Goal: Task Accomplishment & Management: Use online tool/utility

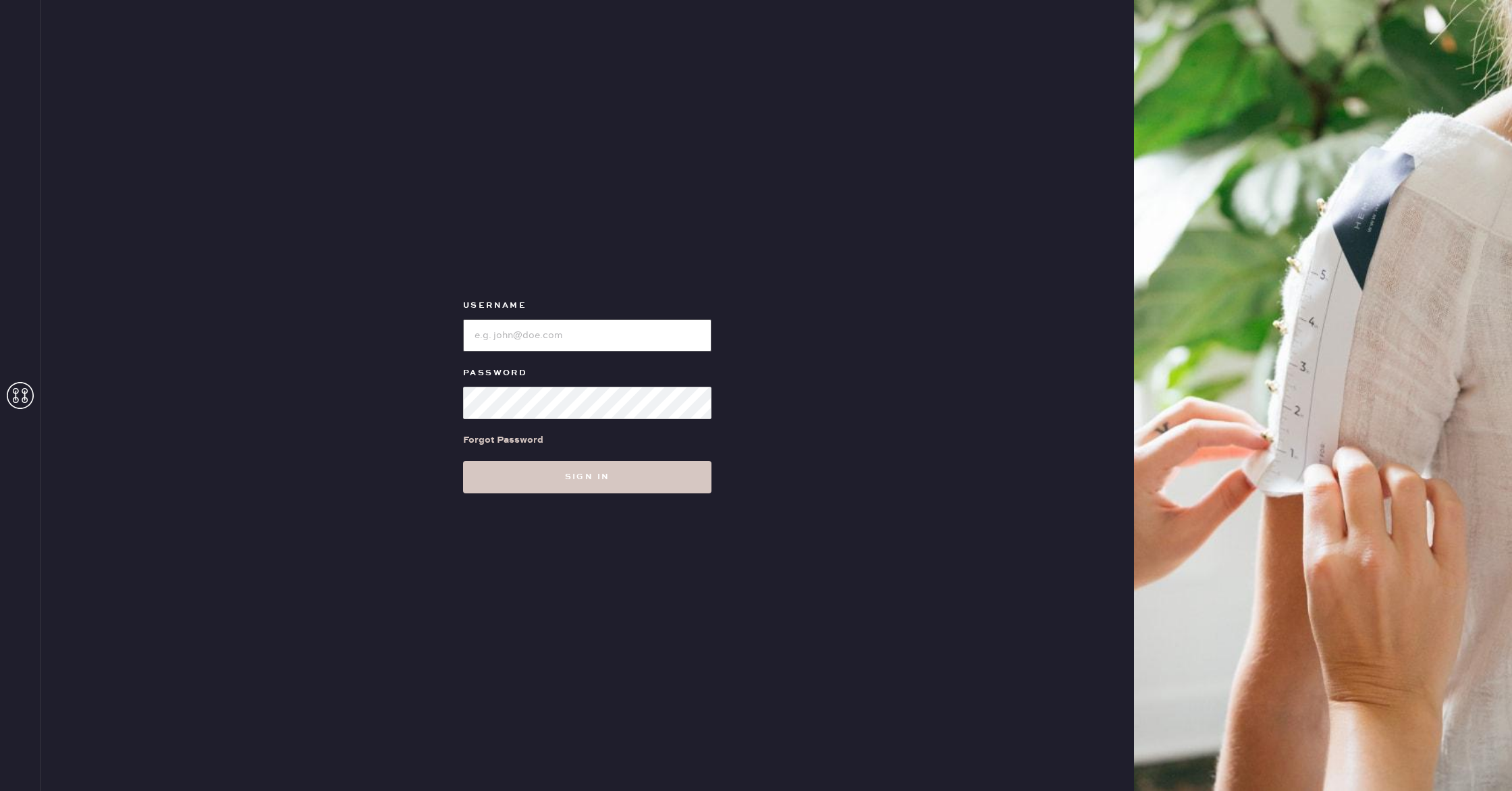
type input "reformationhenderson"
drag, startPoint x: 669, startPoint y: 505, endPoint x: 664, endPoint y: 492, distance: 13.9
click at [669, 505] on div "Username Password Forgot Password Sign in" at bounding box center [587, 395] width 1093 height 791
click at [660, 484] on button "Sign in" at bounding box center [587, 477] width 248 height 32
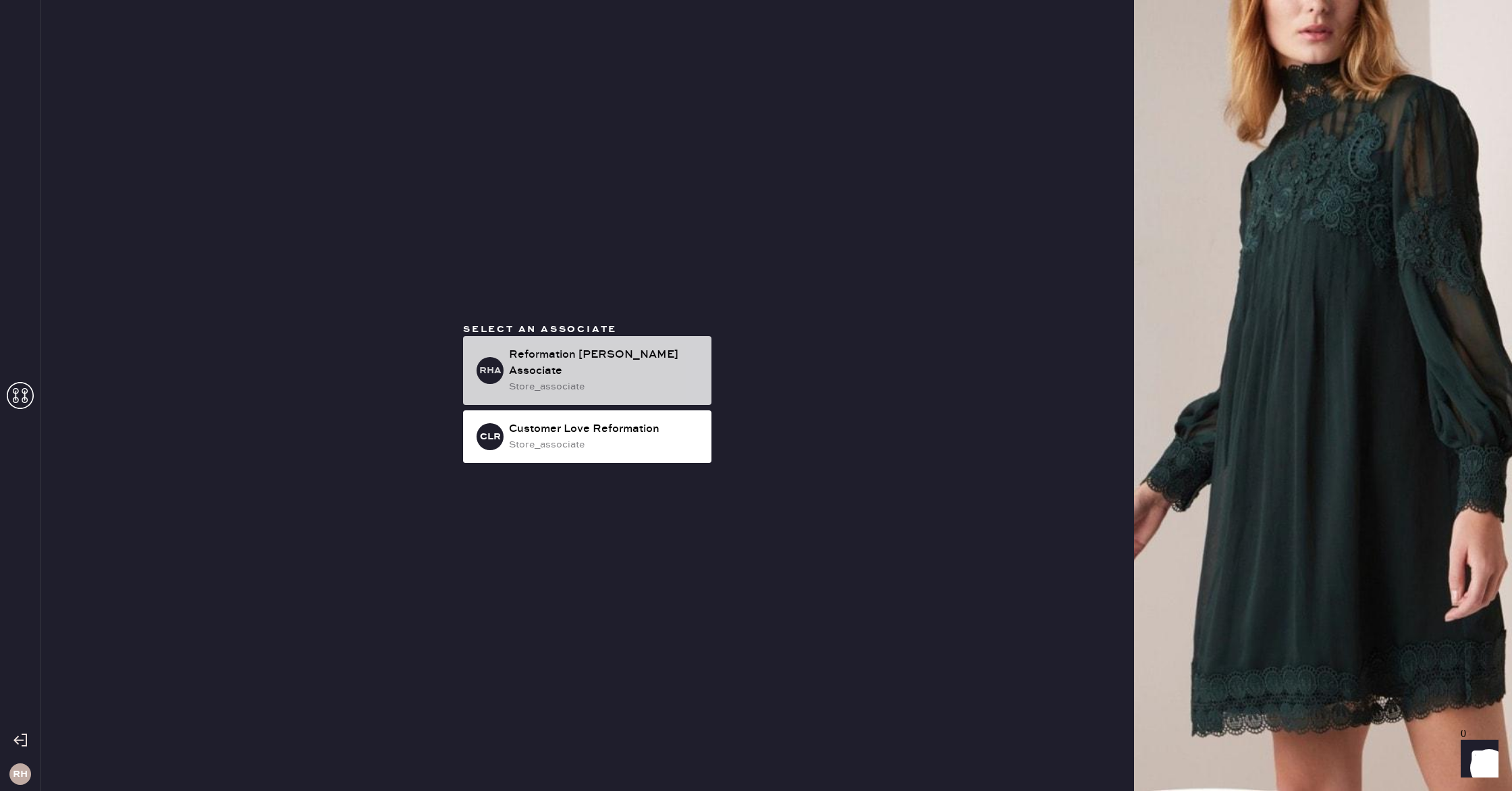
click at [636, 385] on div "store_associate" at bounding box center [605, 387] width 192 height 15
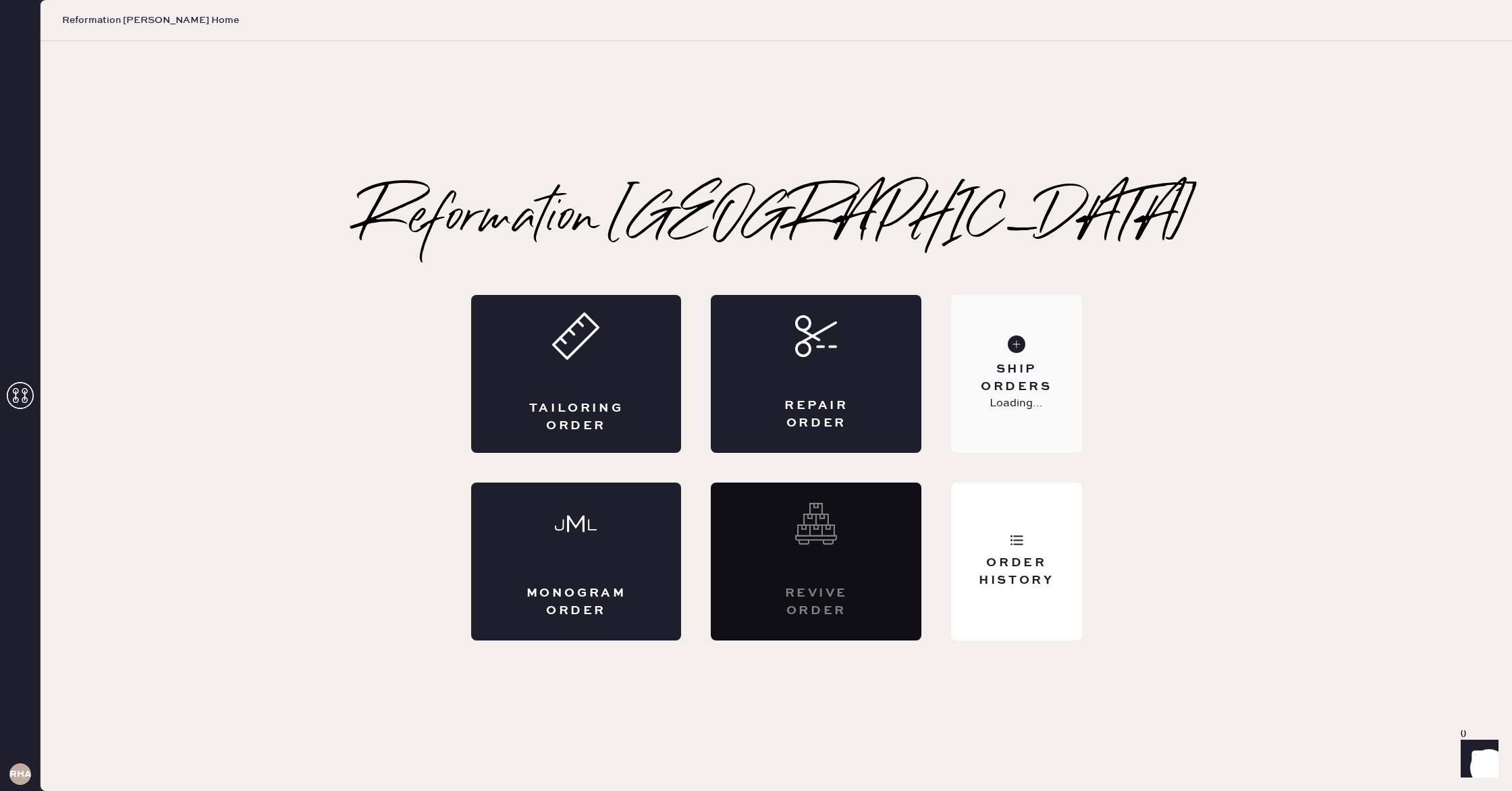
click at [1024, 408] on p "Loading..." at bounding box center [1016, 403] width 53 height 16
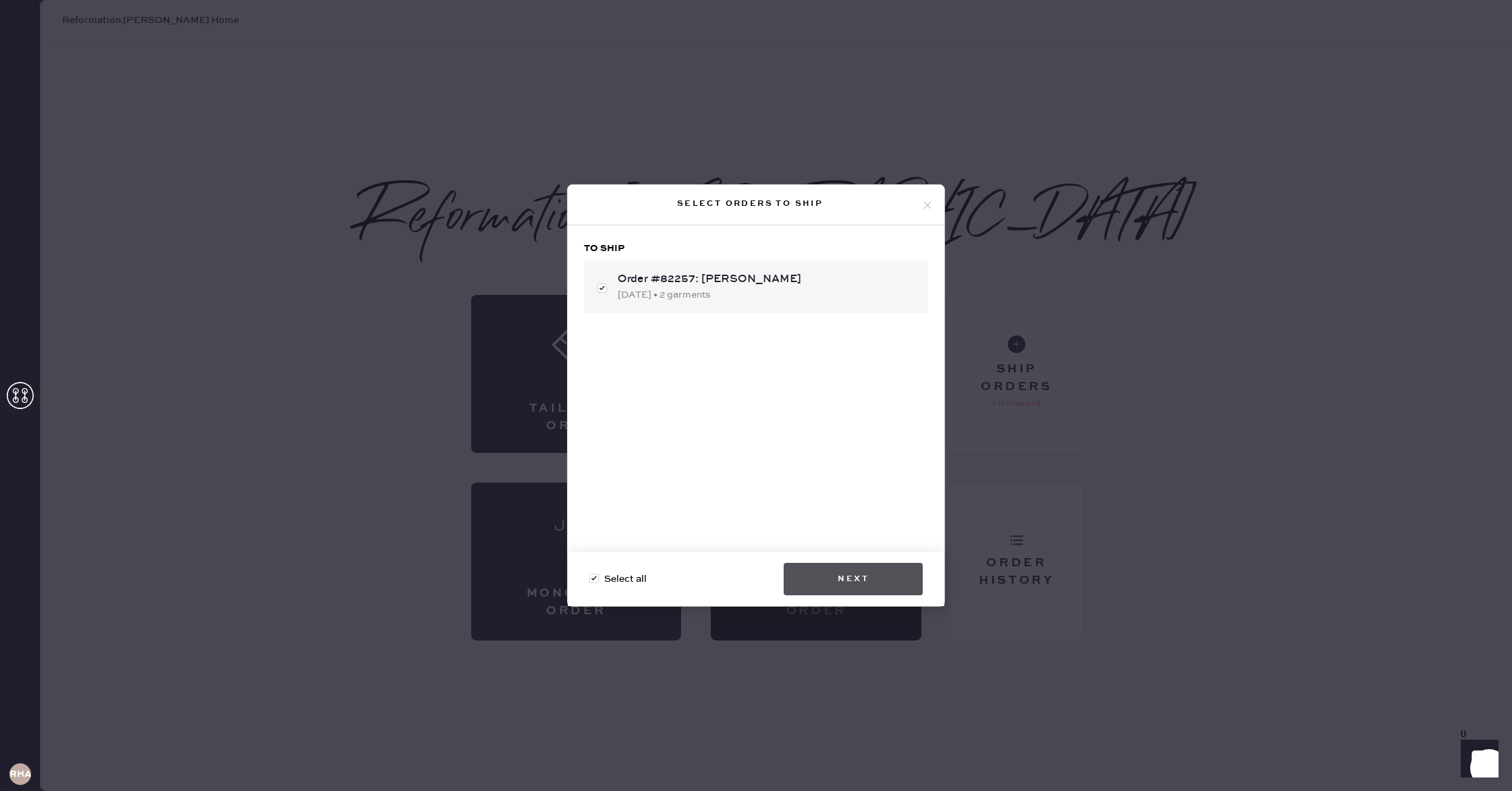
click at [889, 568] on button "Next" at bounding box center [853, 578] width 139 height 32
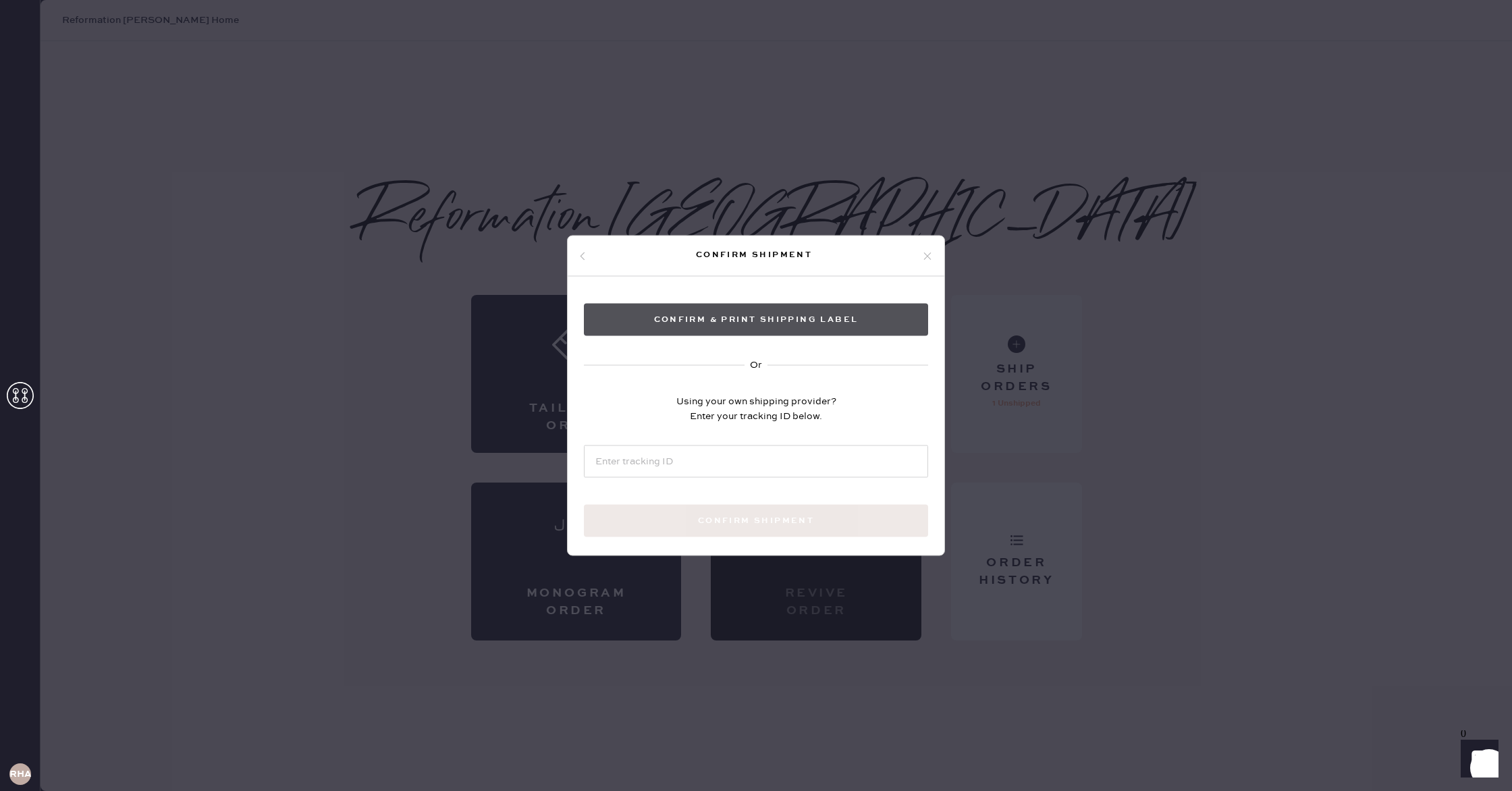
click at [788, 319] on button "Confirm & Print shipping label" at bounding box center [755, 319] width 344 height 32
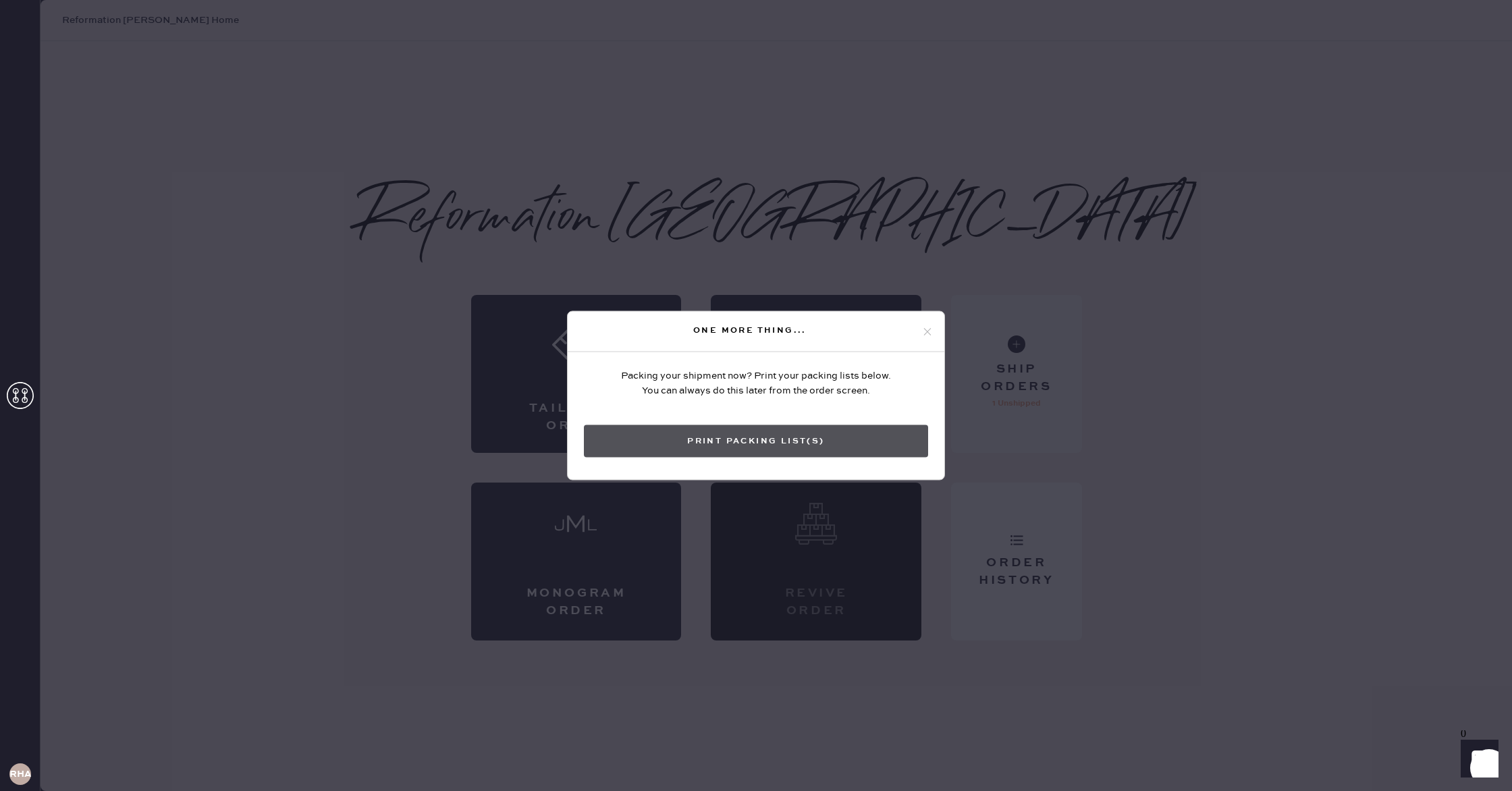
click at [737, 450] on button "Print Packing List(s)" at bounding box center [755, 441] width 344 height 32
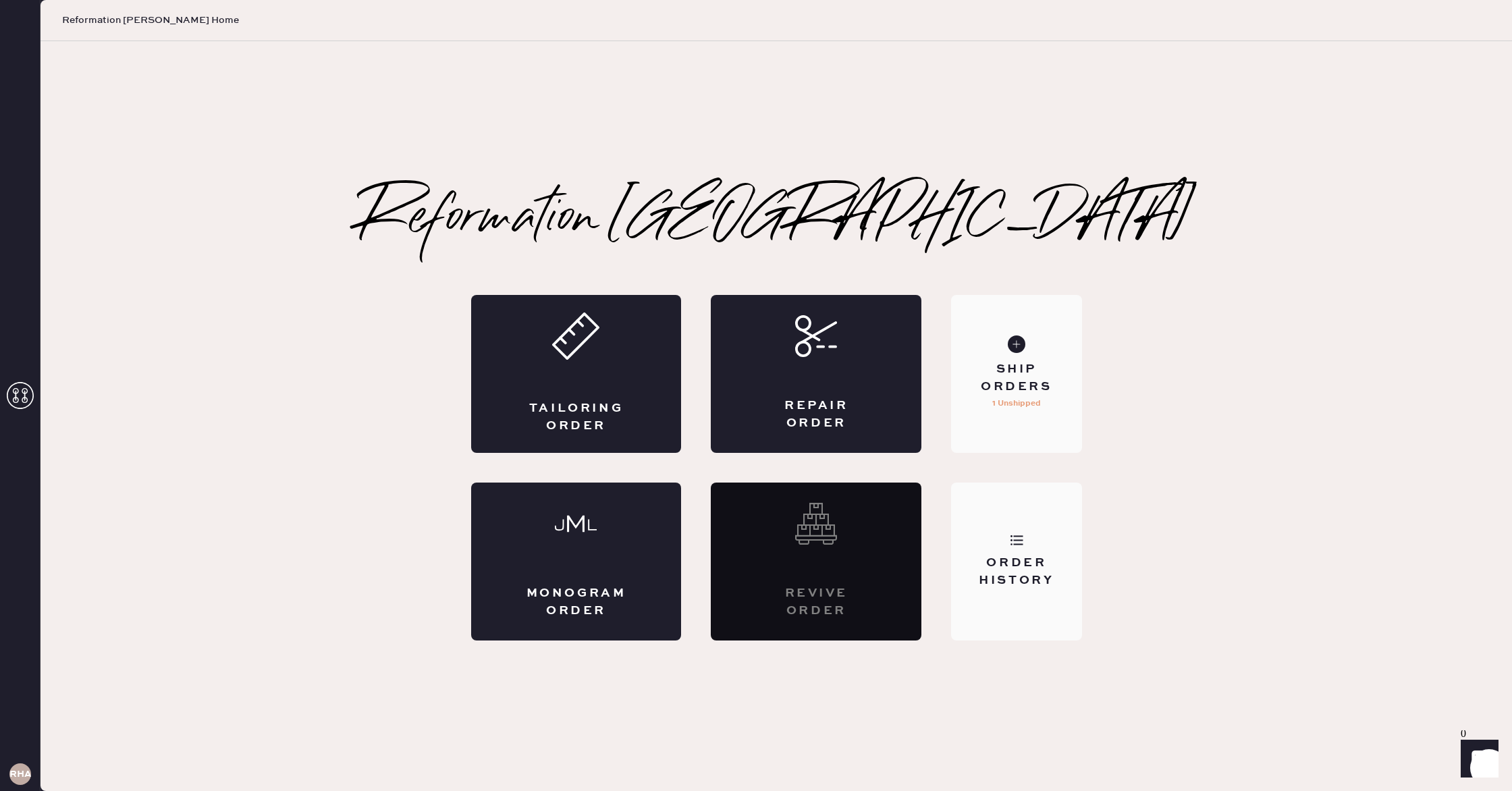
click at [1078, 612] on div "Order History" at bounding box center [1016, 561] width 130 height 158
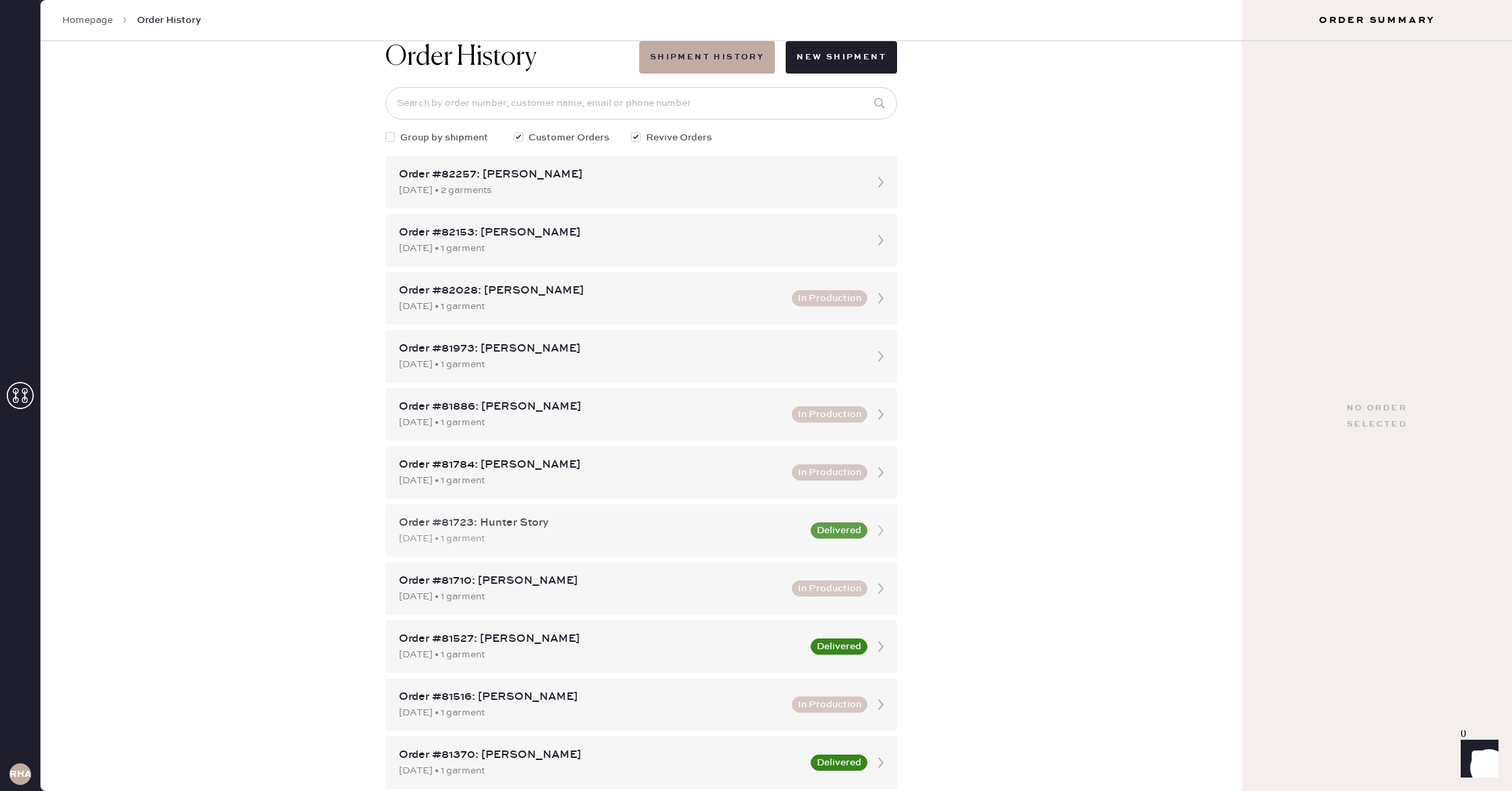
scroll to position [39, 0]
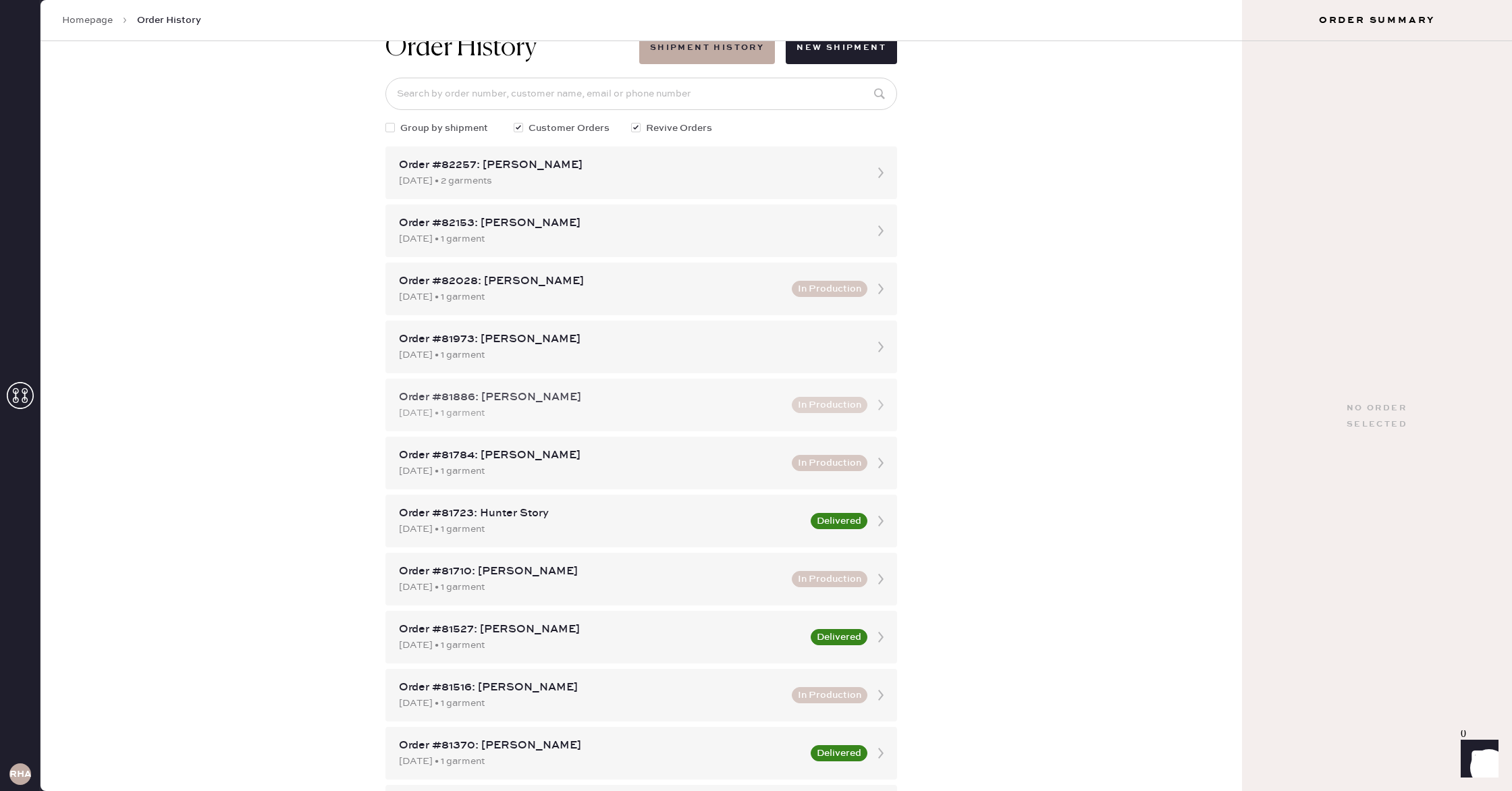
click at [637, 409] on div "[DATE] • 1 garment" at bounding box center [591, 413] width 384 height 15
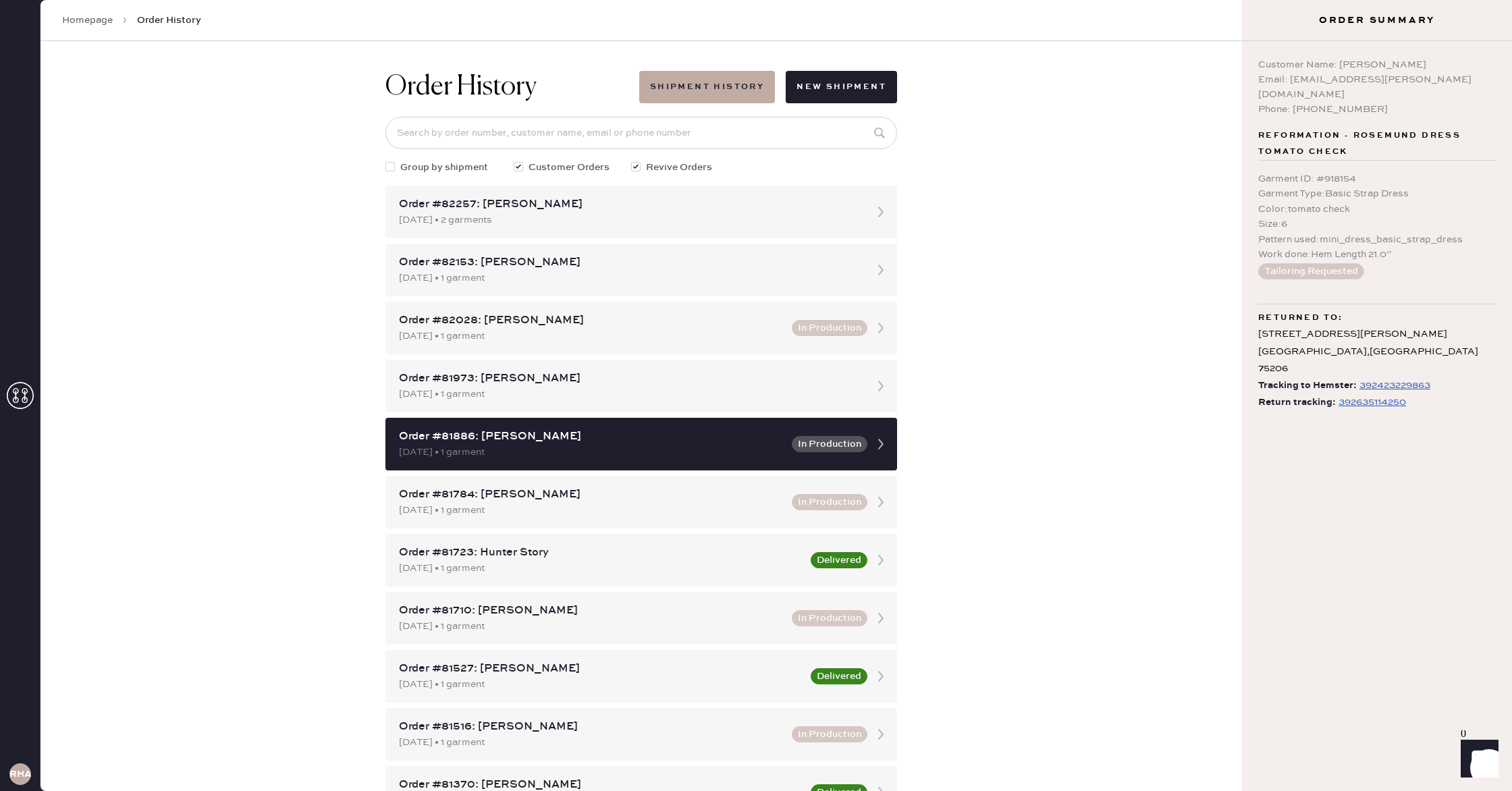
click at [1362, 394] on div "392635114250" at bounding box center [1372, 402] width 67 height 16
